Goal: Obtain resource: Download file/media

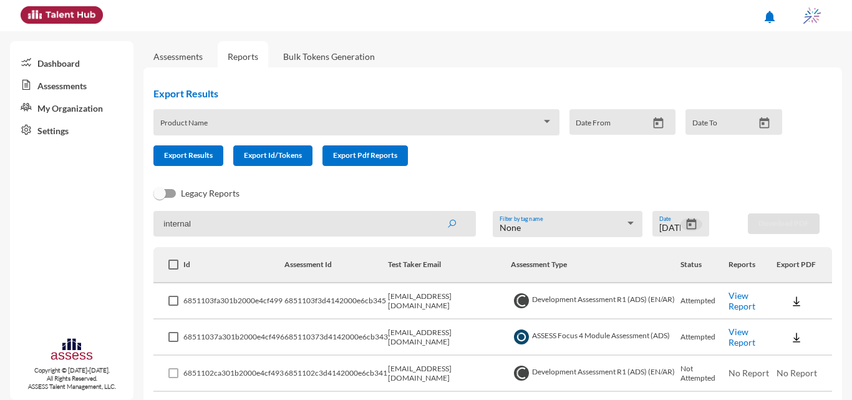
click at [685, 227] on icon "Open calendar" at bounding box center [691, 224] width 13 height 13
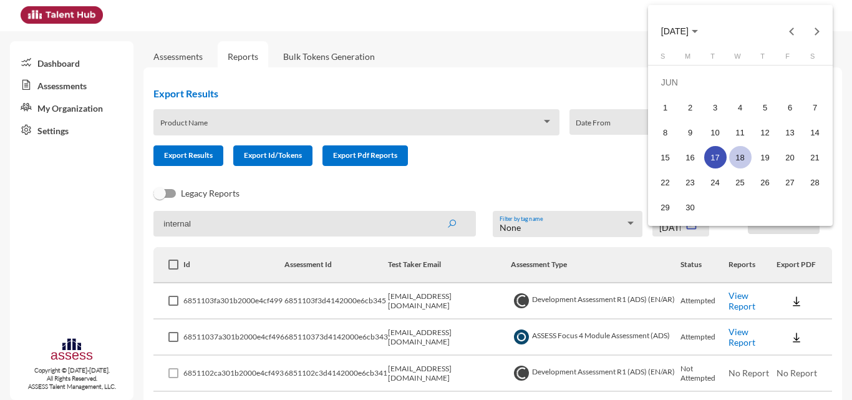
click at [735, 154] on div "18" at bounding box center [740, 157] width 22 height 22
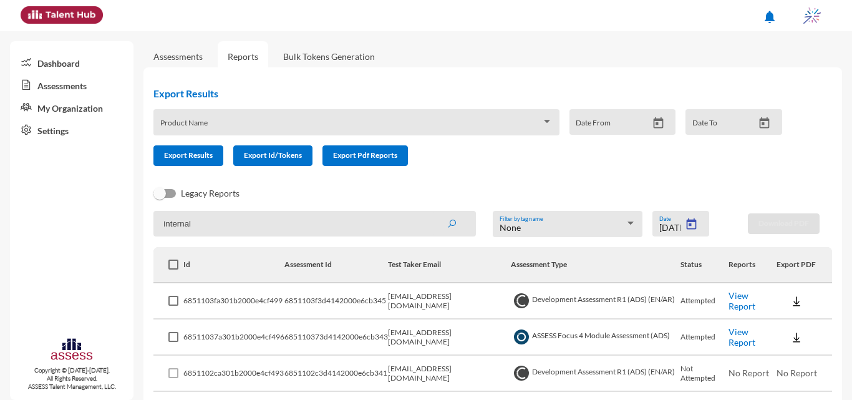
type input "6/18/2025"
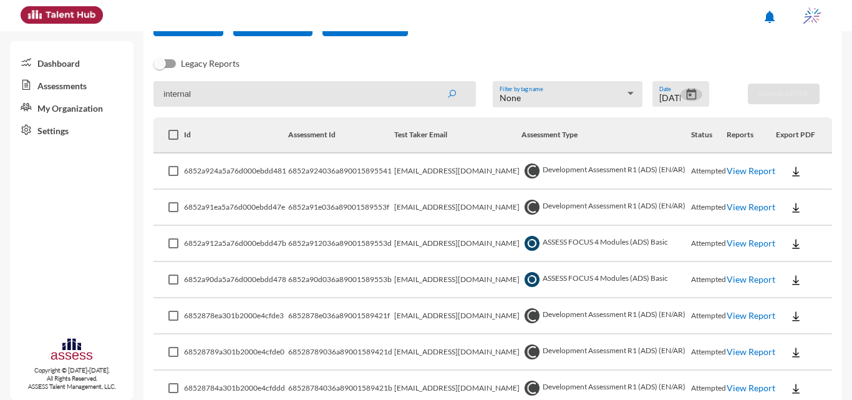
scroll to position [152, 0]
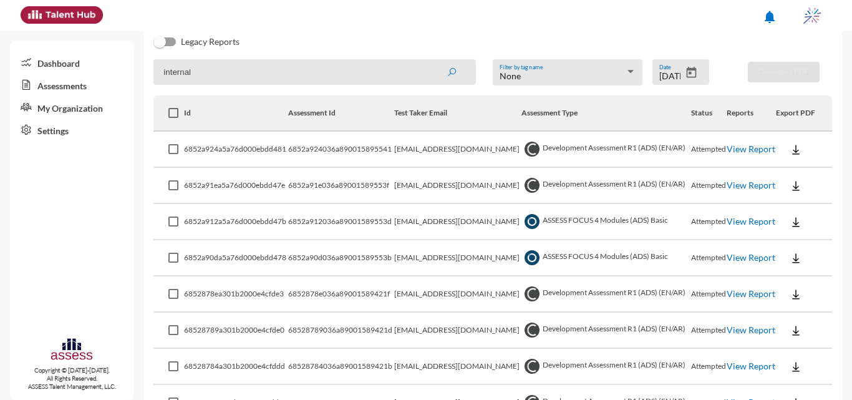
click at [730, 258] on link "View Report" at bounding box center [751, 257] width 49 height 11
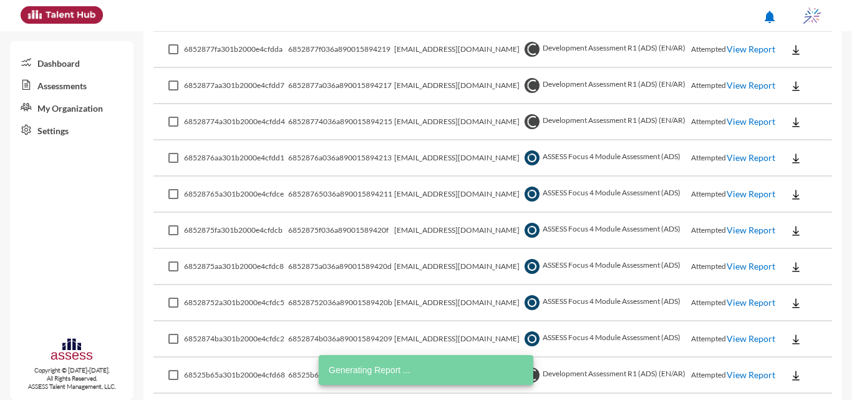
scroll to position [526, 0]
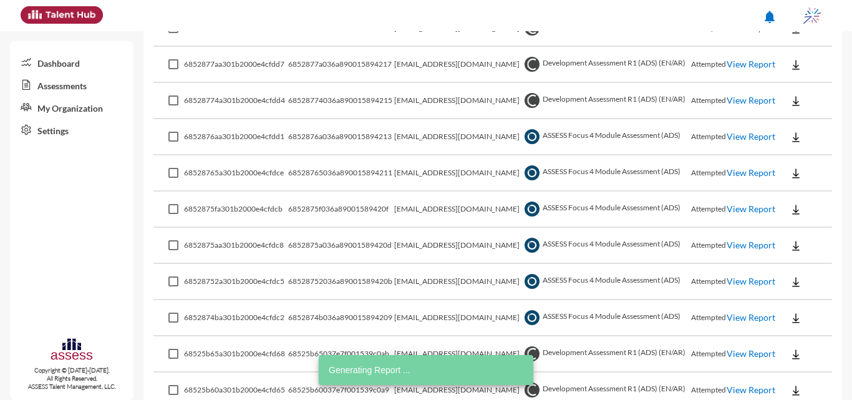
click at [737, 135] on link "View Report" at bounding box center [751, 136] width 49 height 11
click at [738, 212] on link "View Report" at bounding box center [751, 208] width 49 height 11
click at [729, 208] on link "View Report" at bounding box center [751, 208] width 49 height 11
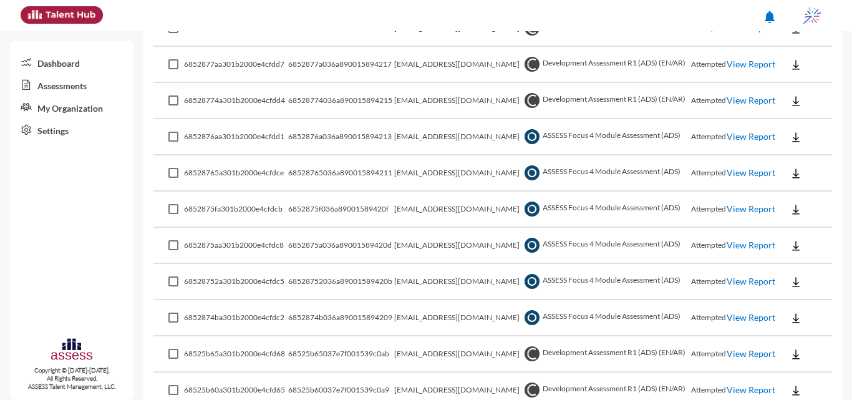
click at [740, 250] on link "View Report" at bounding box center [751, 245] width 49 height 11
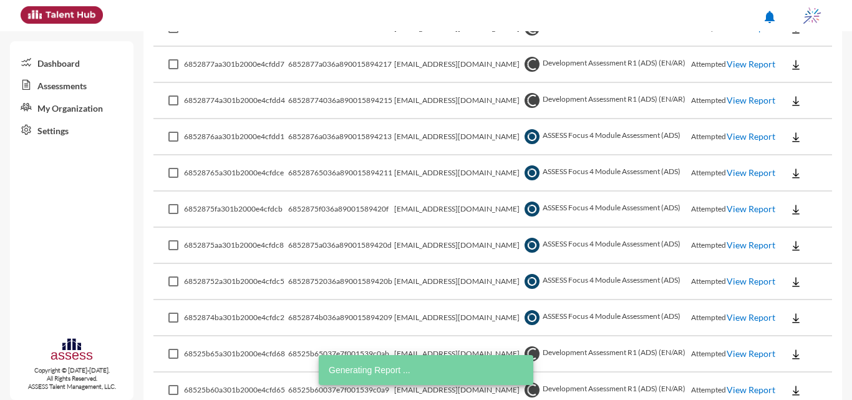
drag, startPoint x: 735, startPoint y: 286, endPoint x: 729, endPoint y: 289, distance: 6.4
click at [735, 286] on link "View Report" at bounding box center [751, 281] width 49 height 11
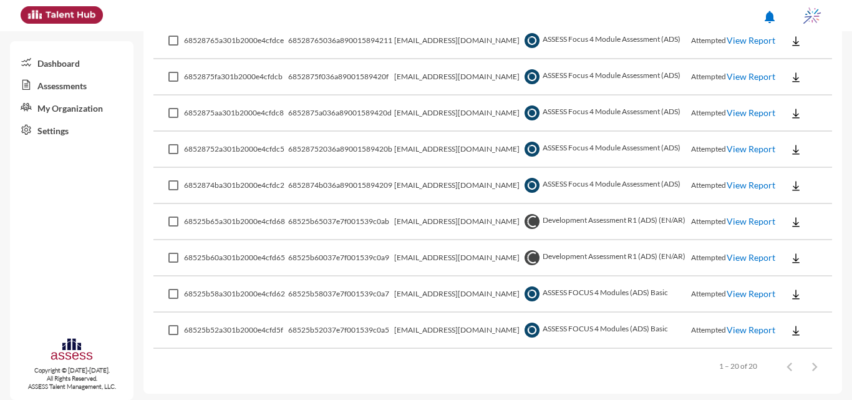
scroll to position [662, 0]
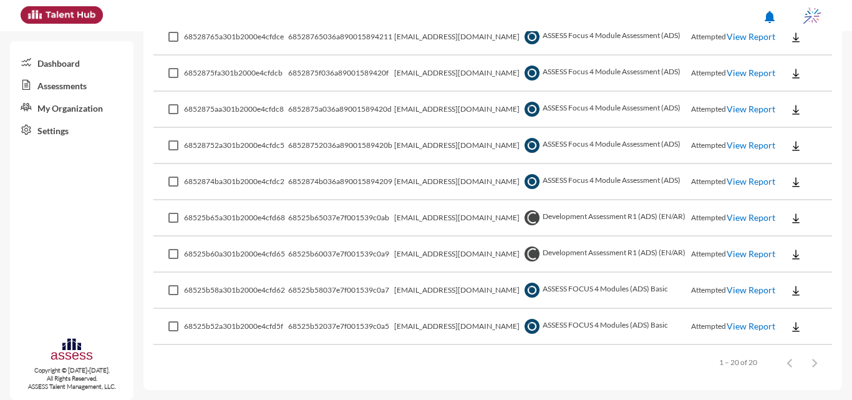
click at [743, 328] on link "View Report" at bounding box center [751, 326] width 49 height 11
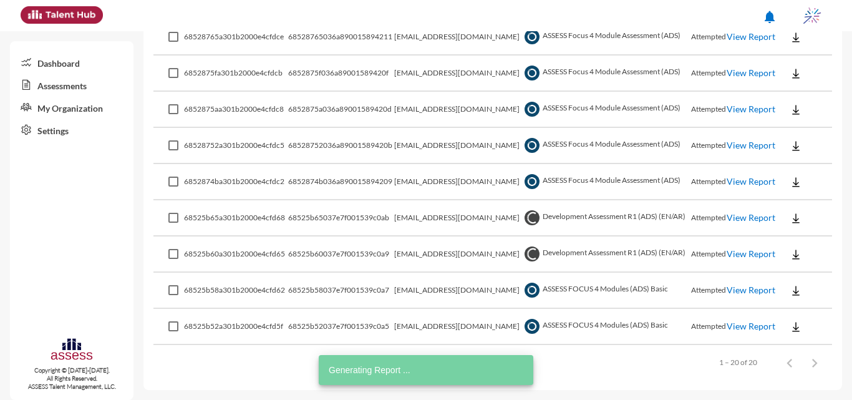
click at [746, 292] on link "View Report" at bounding box center [751, 290] width 49 height 11
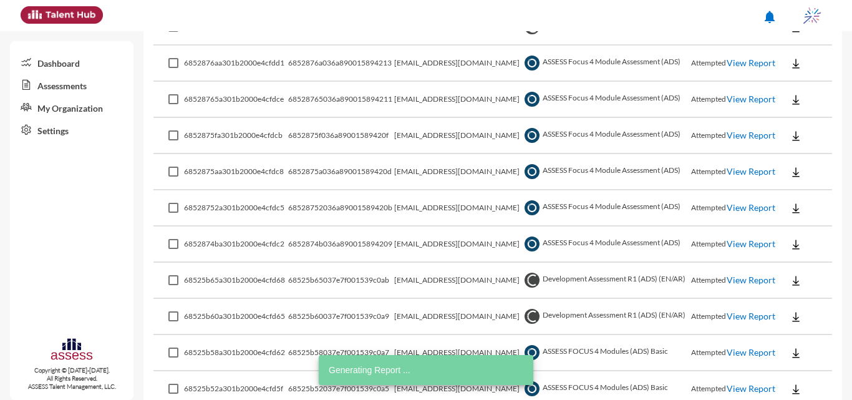
click at [736, 248] on link "View Report" at bounding box center [751, 243] width 49 height 11
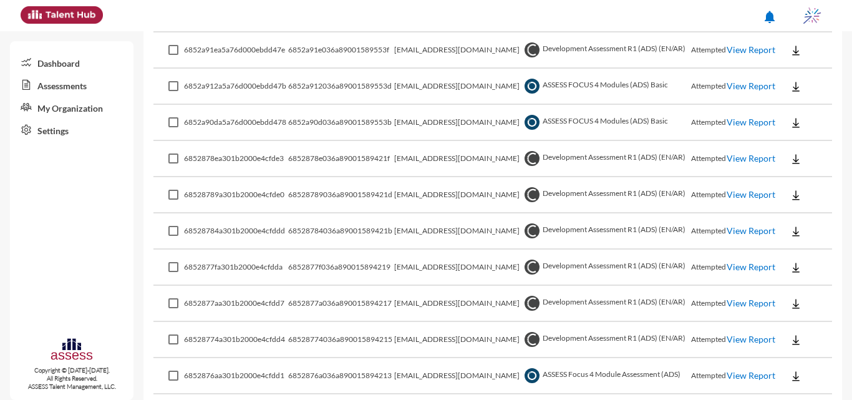
scroll to position [288, 0]
click at [743, 271] on link "View Report" at bounding box center [751, 266] width 49 height 11
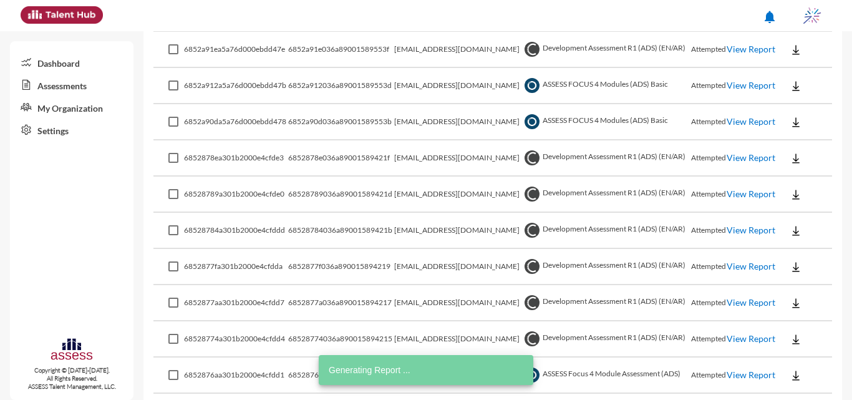
click at [736, 334] on link "View Report" at bounding box center [751, 338] width 49 height 11
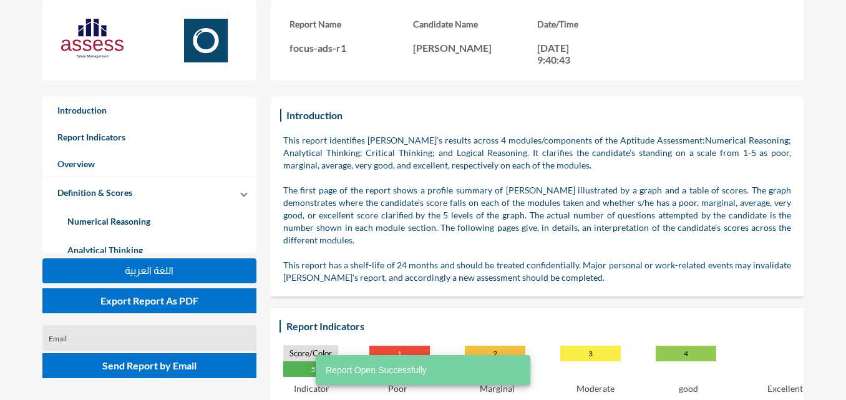
scroll to position [400, 846]
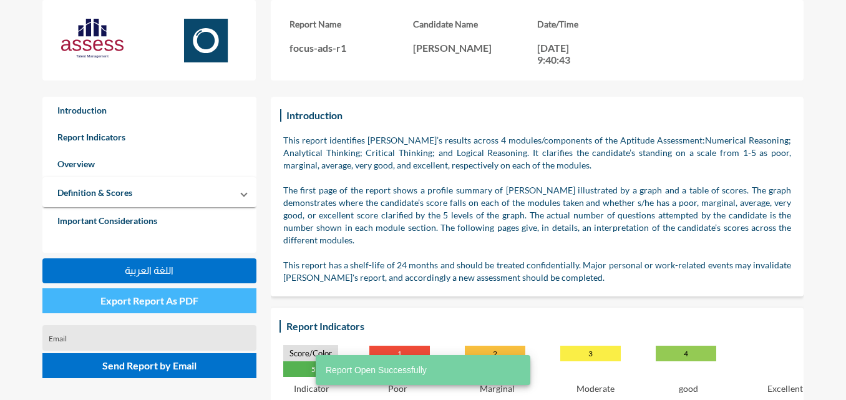
click at [162, 298] on span "Export Report As PDF" at bounding box center [149, 301] width 98 height 12
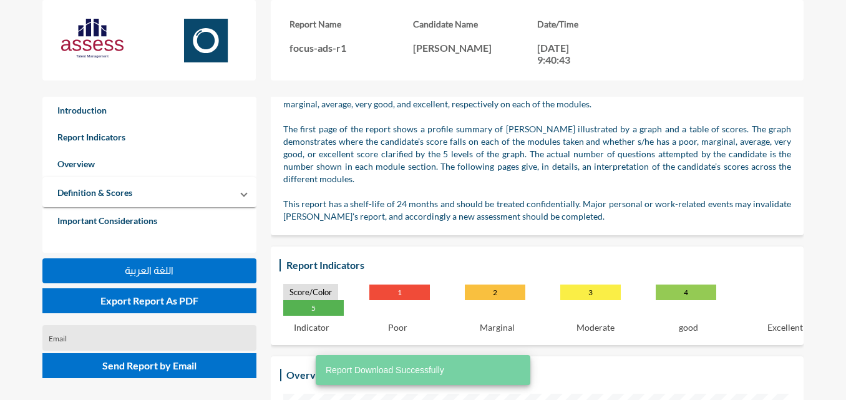
scroll to position [0, 0]
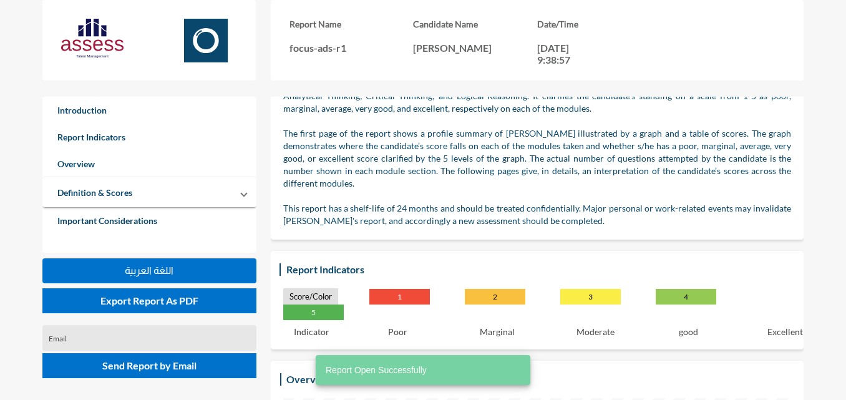
scroll to position [125, 0]
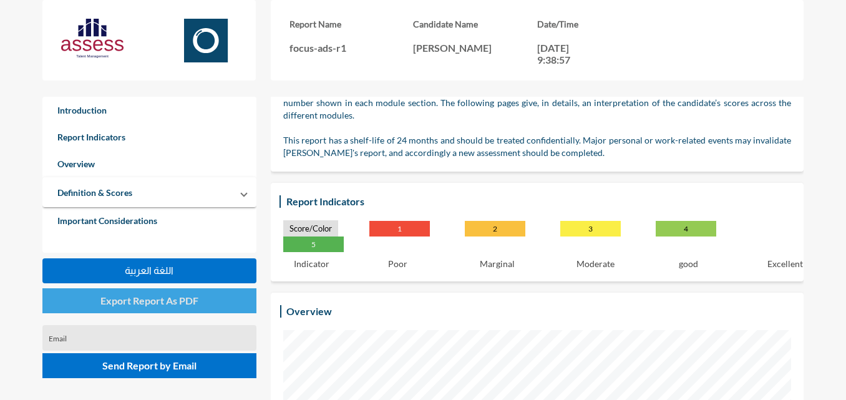
click at [113, 301] on span "Export Report As PDF" at bounding box center [149, 301] width 98 height 12
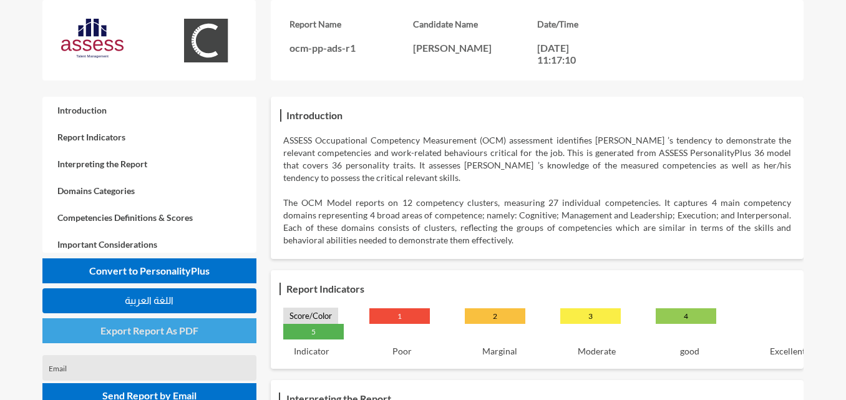
click at [177, 329] on span "Export Report As PDF" at bounding box center [149, 330] width 98 height 12
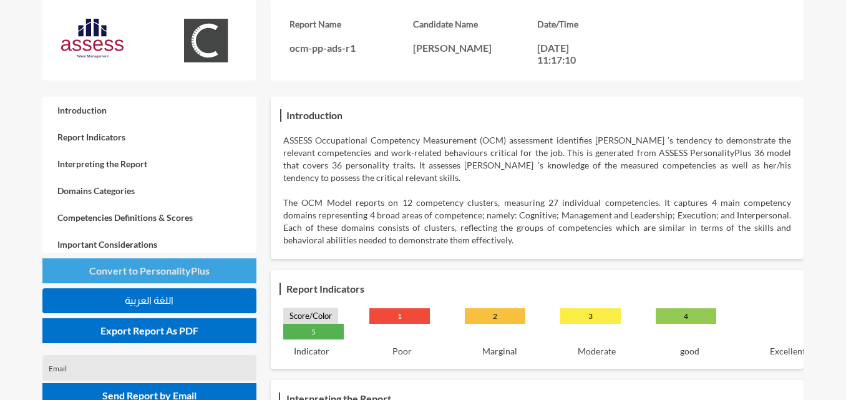
click at [218, 276] on button "Convert to PersonalityPlus" at bounding box center [149, 270] width 214 height 25
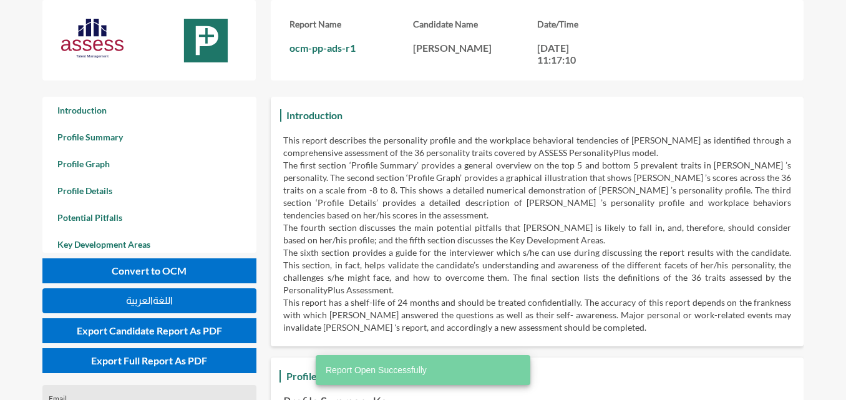
scroll to position [400, 846]
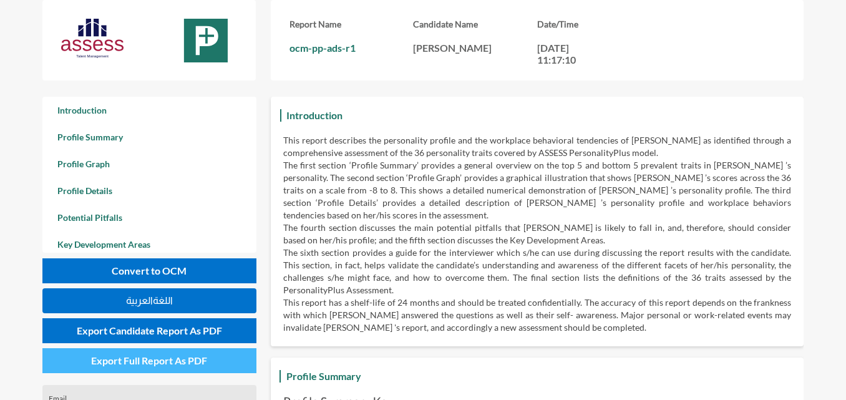
click at [205, 364] on span "Export Full Report As PDF" at bounding box center [149, 360] width 116 height 12
